Goal: Navigation & Orientation: Find specific page/section

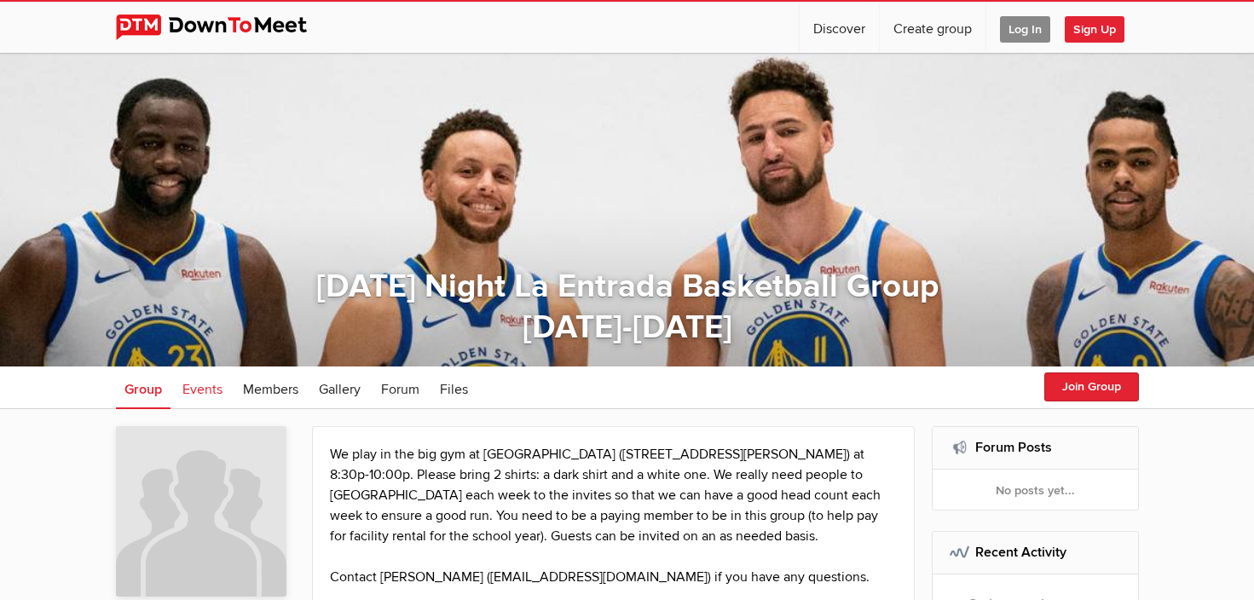
click at [205, 383] on span "Events" at bounding box center [202, 389] width 40 height 17
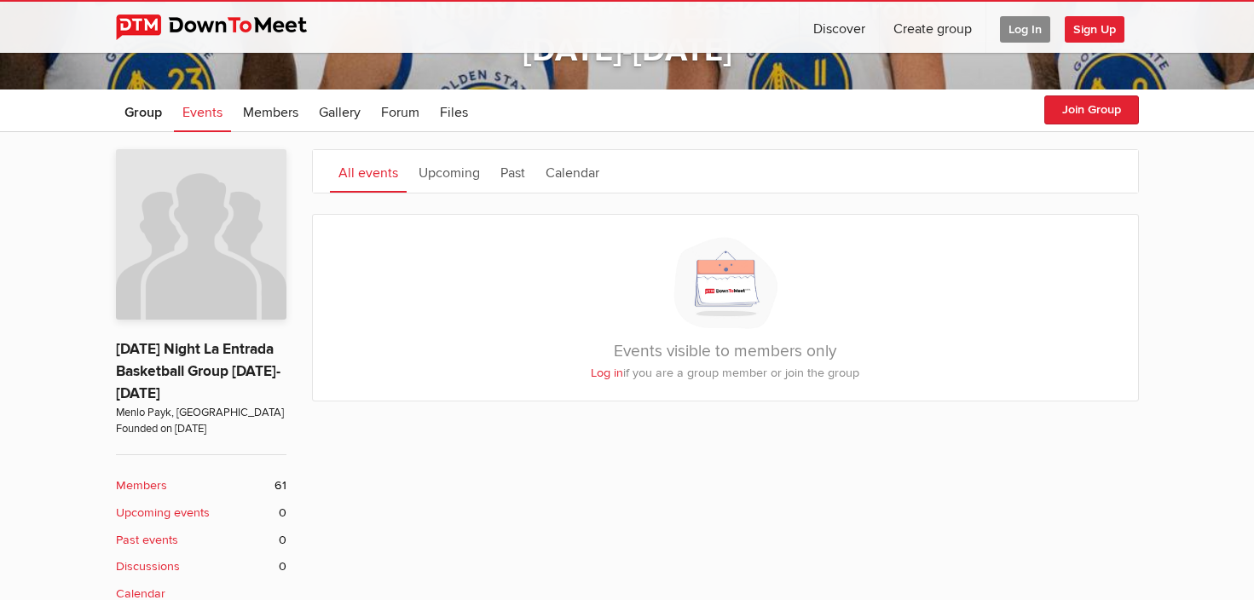
scroll to position [338, 0]
